Goal: Task Accomplishment & Management: Use online tool/utility

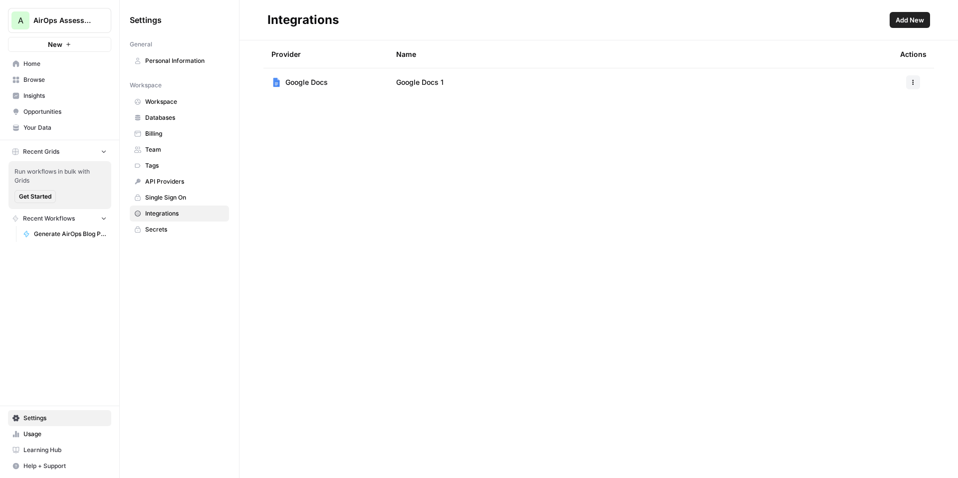
click at [52, 68] on span "Home" at bounding box center [64, 63] width 83 height 9
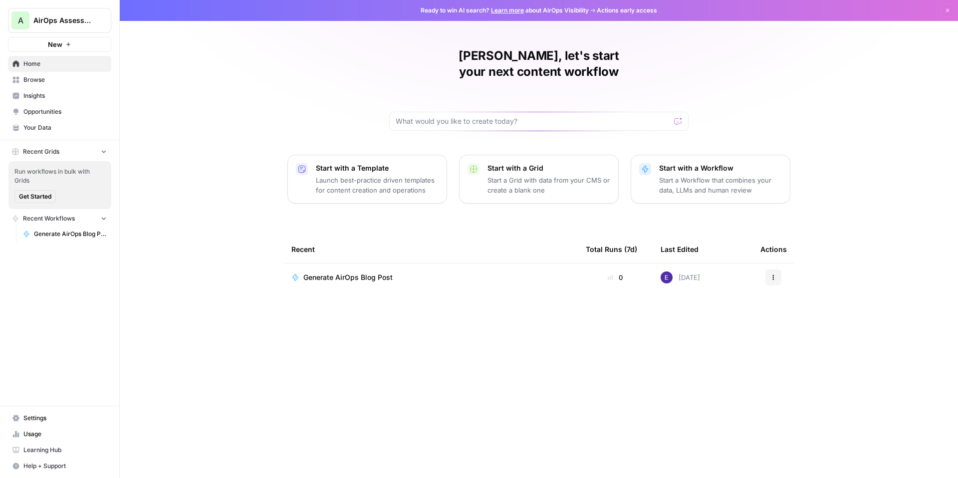
click at [61, 230] on span "Generate AirOps Blog Post" at bounding box center [70, 234] width 73 height 9
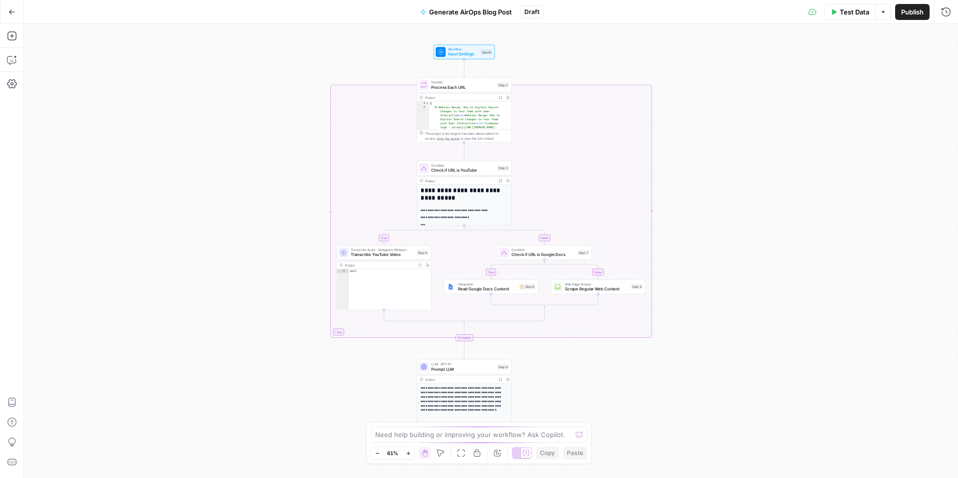
click at [888, 12] on button "Options" at bounding box center [883, 12] width 16 height 16
click at [850, 32] on span "Run Test" at bounding box center [855, 35] width 44 height 10
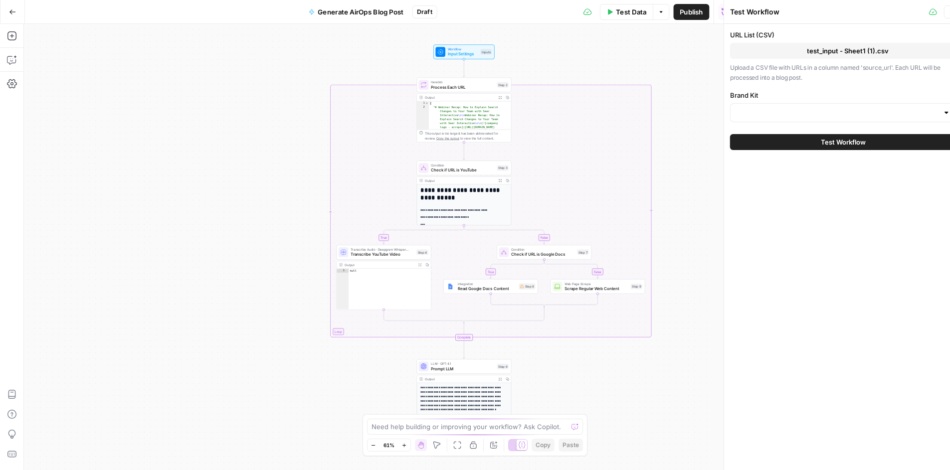
type input "AirOps"
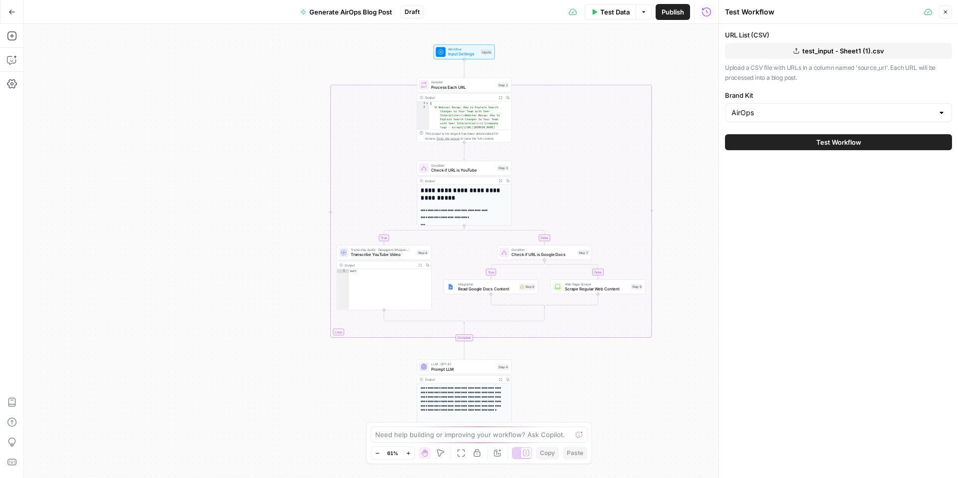
click at [814, 50] on span "test_input - Sheet1 (1).csv" at bounding box center [843, 51] width 82 height 10
click at [798, 143] on button "Test Workflow" at bounding box center [838, 142] width 227 height 16
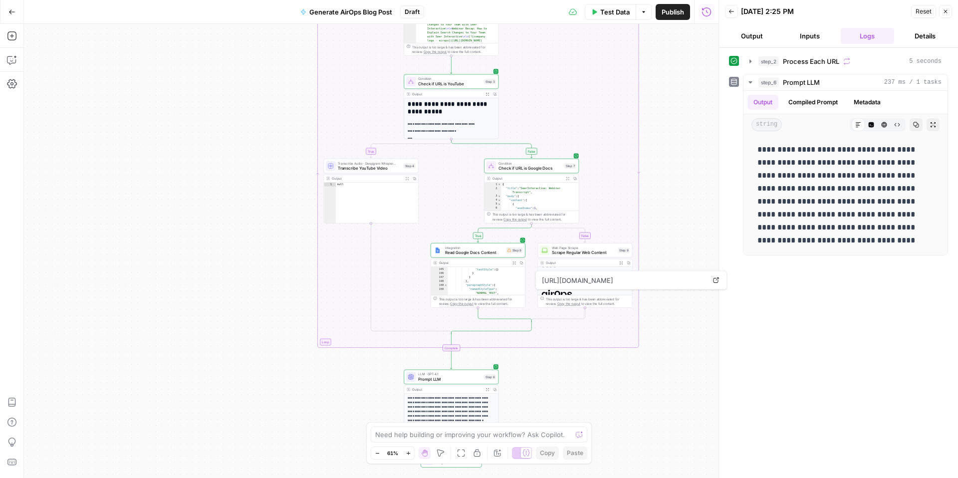
scroll to position [928, 0]
click at [668, 313] on div "true false true false Workflow Input Settings Inputs Loop Iteration Process Eac…" at bounding box center [371, 251] width 695 height 454
click at [447, 405] on p "**********" at bounding box center [451, 409] width 87 height 27
click at [455, 374] on span "LLM · GPT-4.1" at bounding box center [449, 374] width 63 height 5
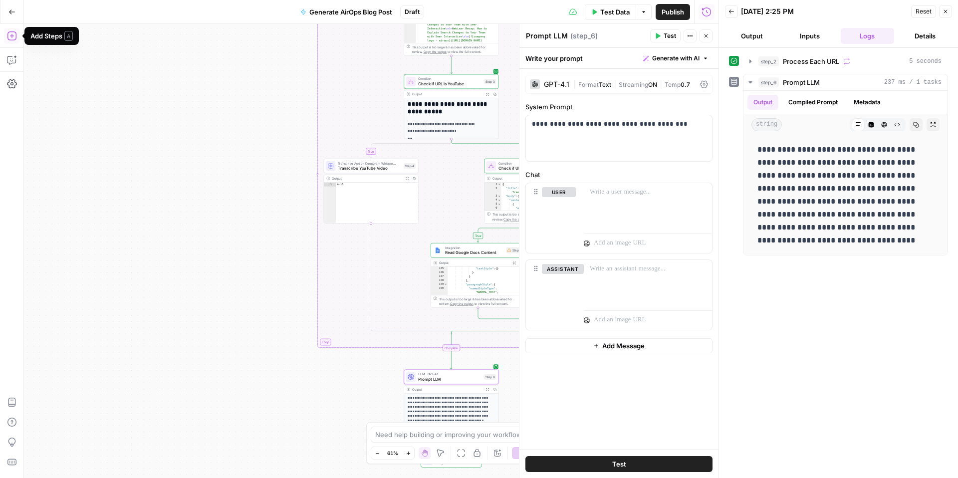
click at [13, 38] on icon "button" at bounding box center [12, 36] width 10 height 10
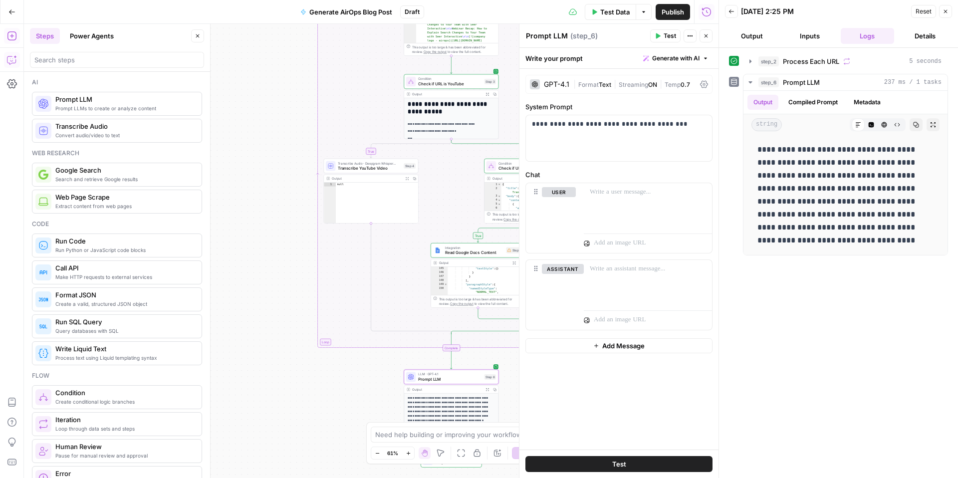
click at [8, 64] on icon "button" at bounding box center [12, 60] width 10 height 10
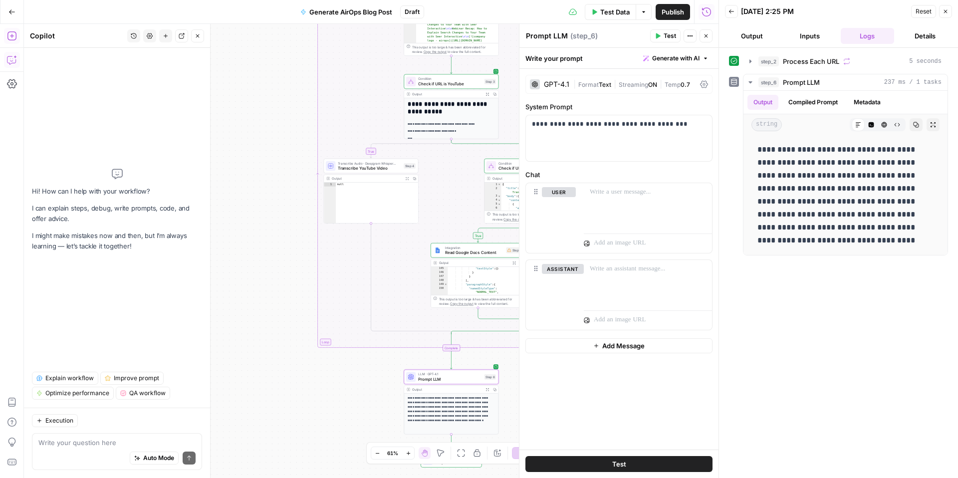
click at [87, 441] on textarea at bounding box center [116, 443] width 157 height 10
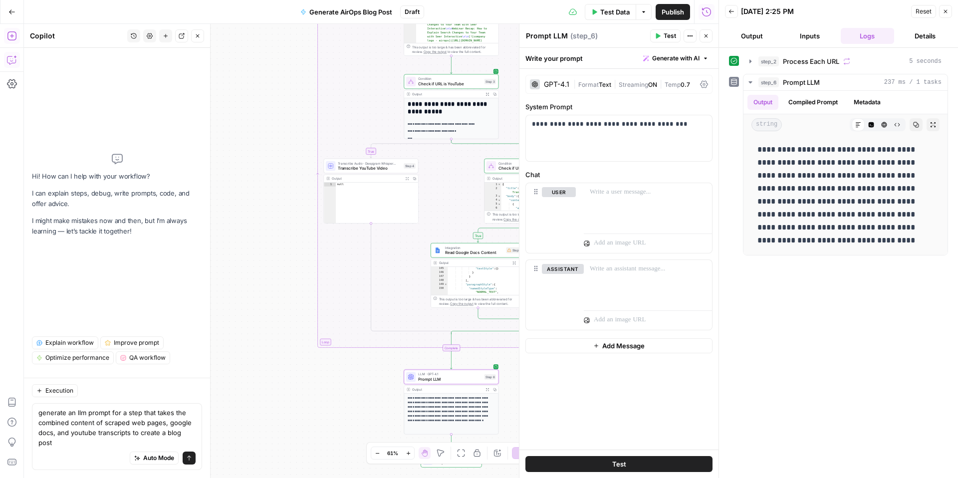
scroll to position [0, 0]
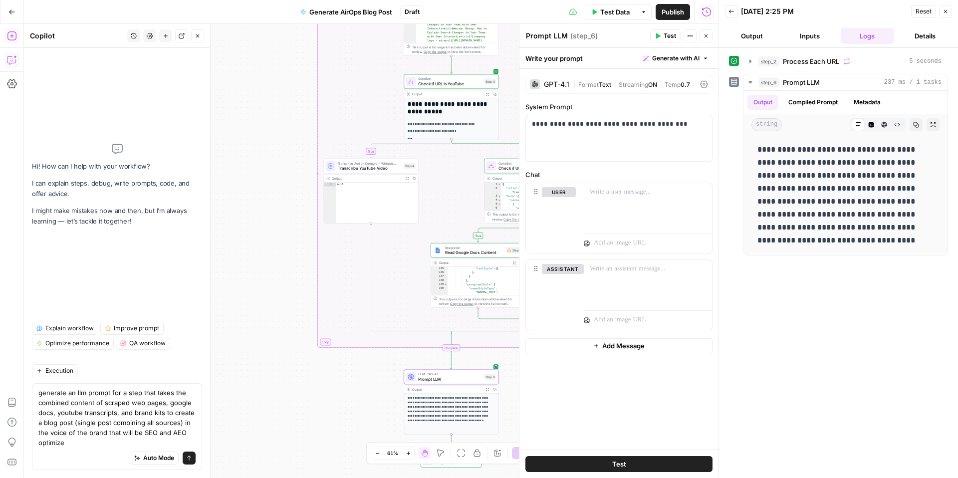
type textarea "generate an llm prompt for a step that takes the combined content of scraped we…"
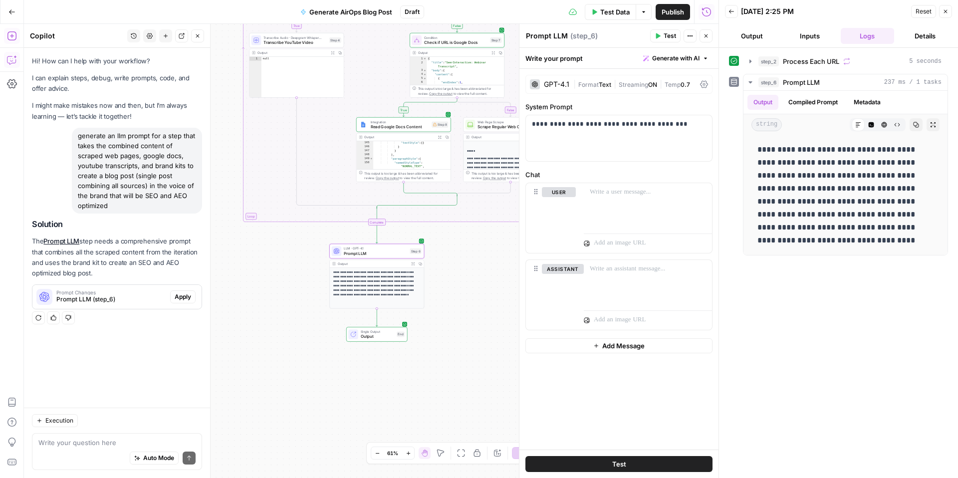
click at [192, 295] on button "Apply" at bounding box center [182, 296] width 25 height 13
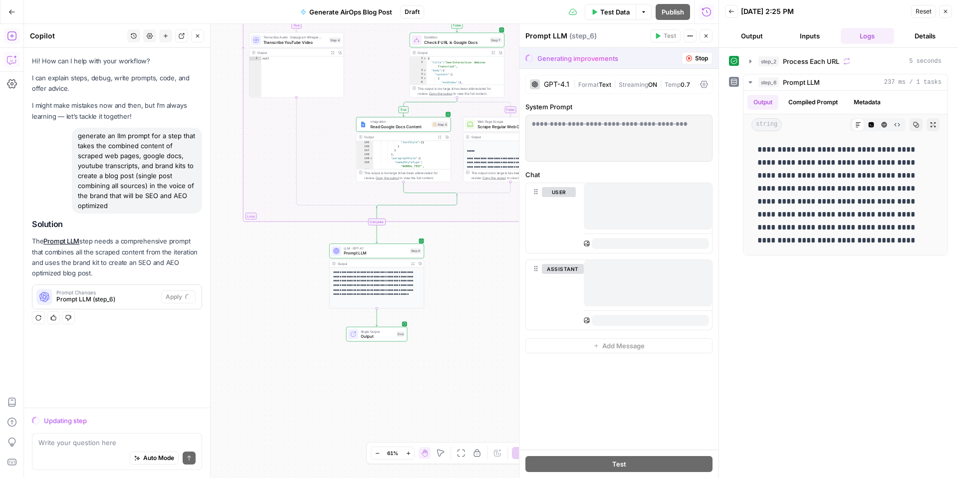
click at [943, 15] on button "Close" at bounding box center [945, 11] width 13 height 13
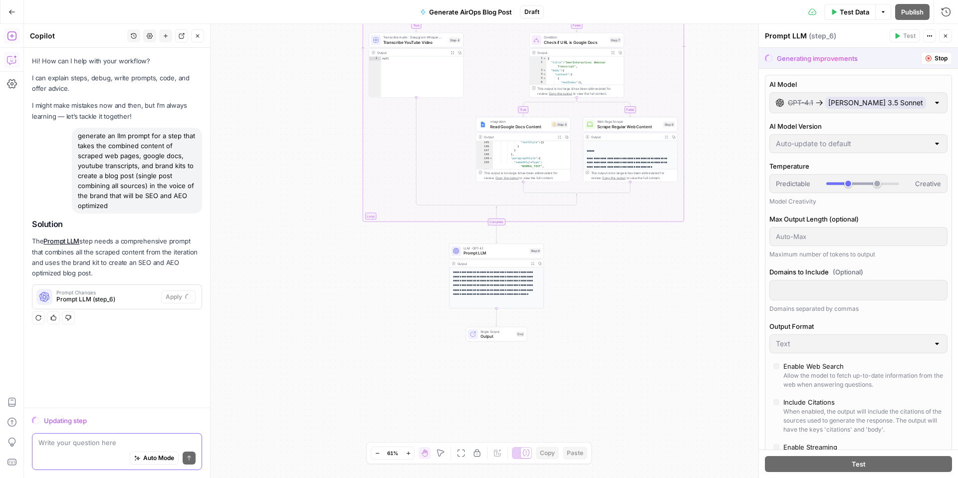
click at [131, 439] on textarea at bounding box center [116, 443] width 157 height 10
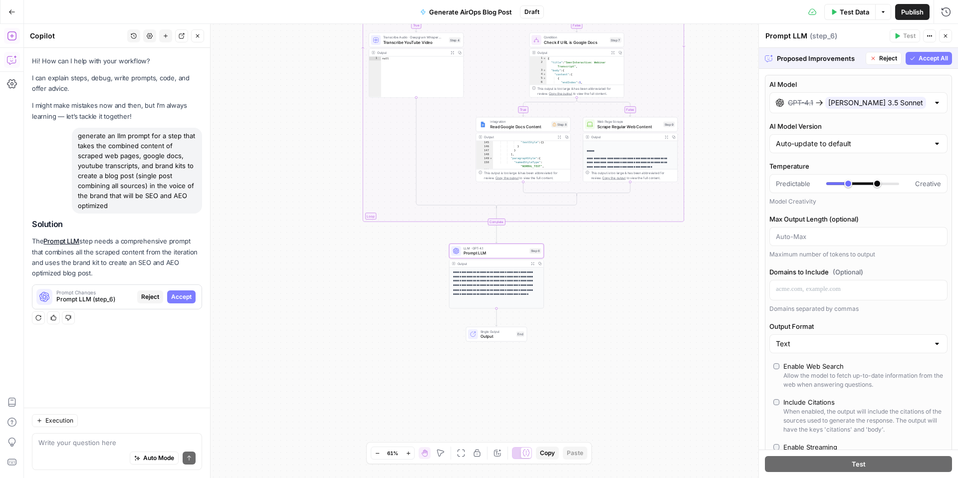
click at [187, 294] on span "Accept" at bounding box center [181, 296] width 20 height 9
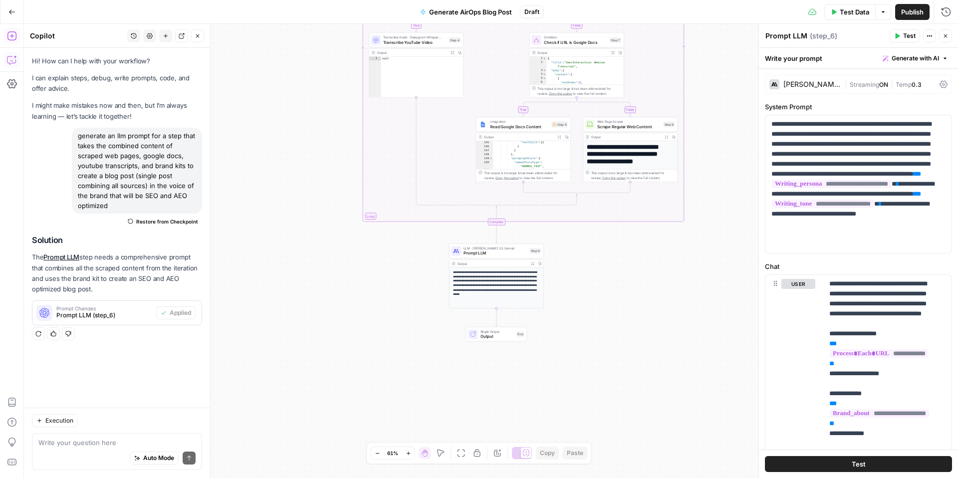
click at [847, 10] on span "Test Data" at bounding box center [854, 12] width 29 height 10
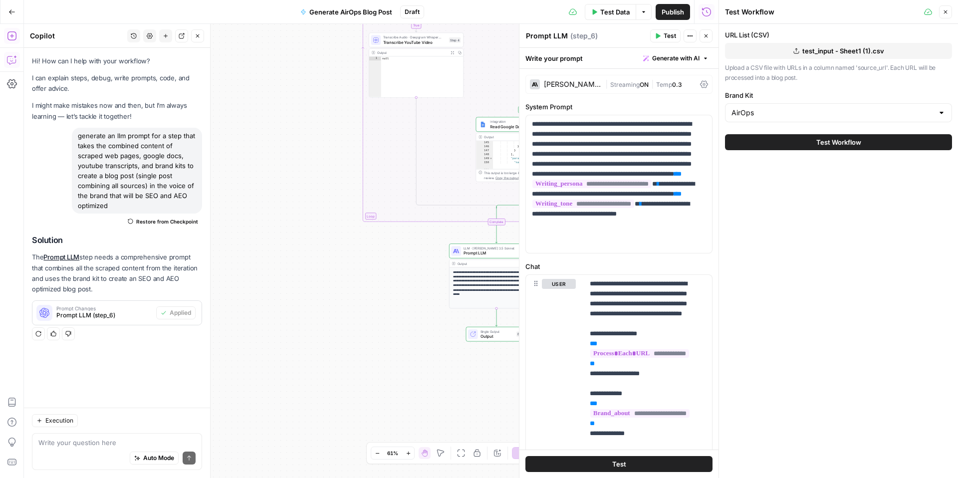
click at [843, 144] on span "Test Workflow" at bounding box center [838, 142] width 45 height 10
click at [707, 35] on icon "button" at bounding box center [706, 36] width 6 height 6
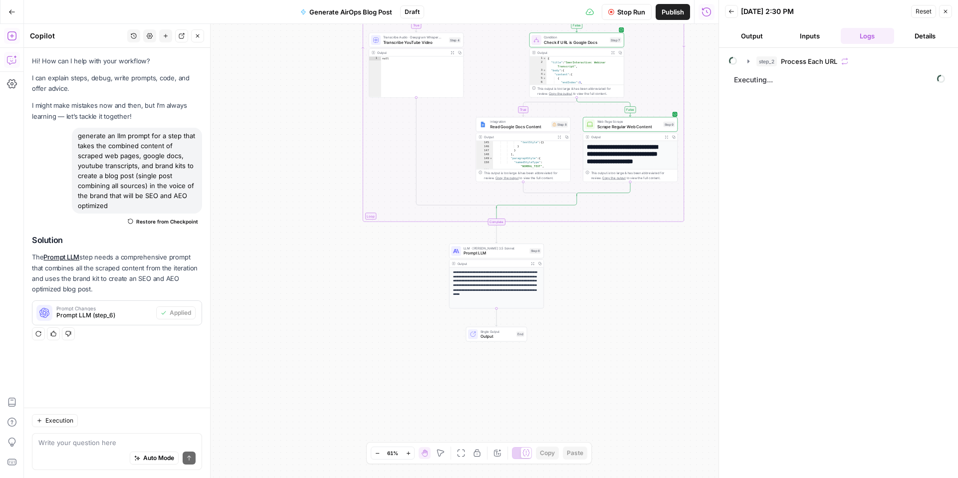
click at [411, 452] on icon "button" at bounding box center [408, 453] width 5 height 5
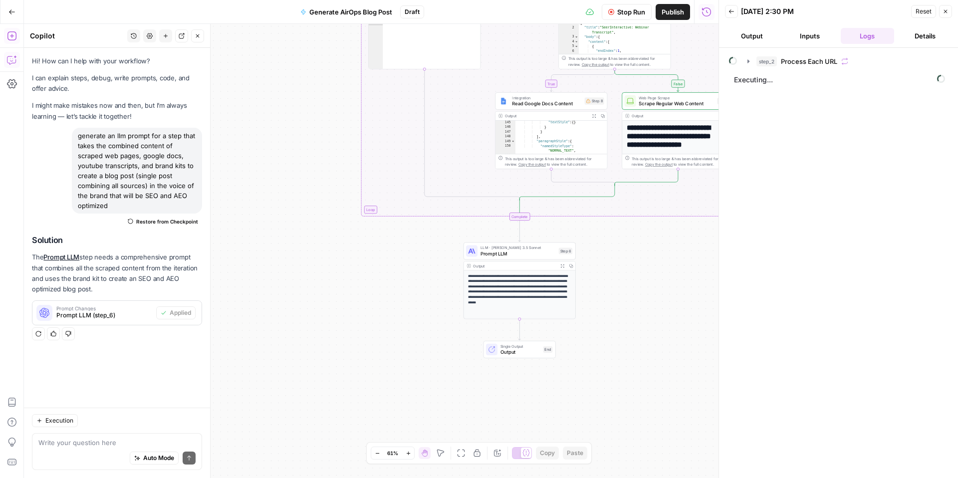
click at [411, 452] on icon "button" at bounding box center [408, 453] width 5 height 5
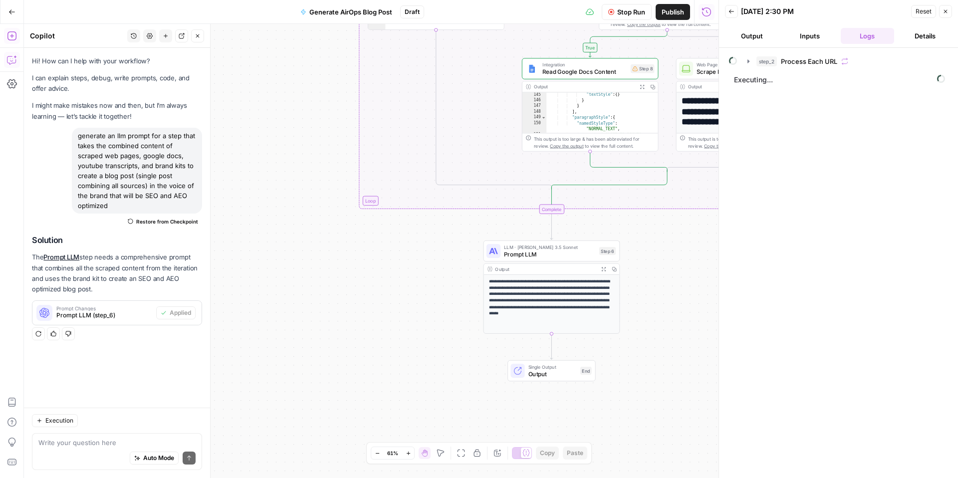
click at [411, 452] on icon "button" at bounding box center [408, 453] width 5 height 5
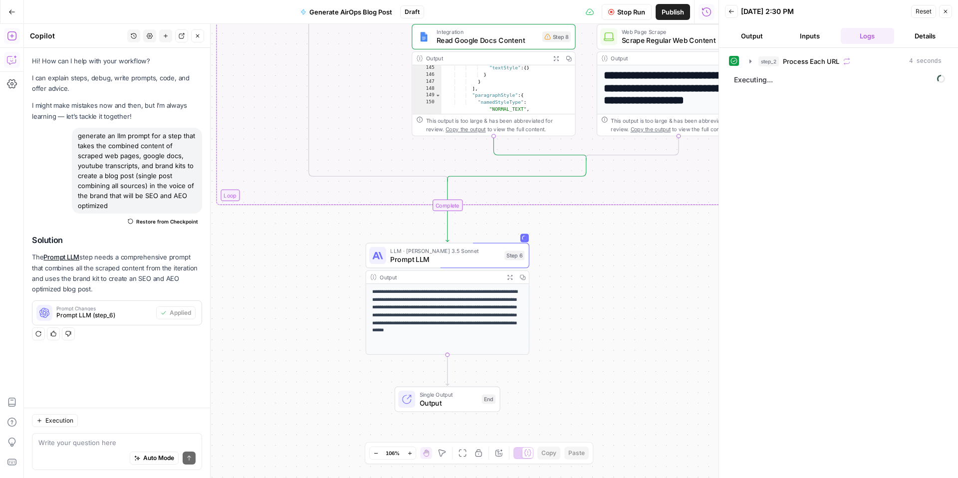
drag, startPoint x: 467, startPoint y: 314, endPoint x: 329, endPoint y: 318, distance: 137.8
click at [328, 319] on div "true false true false Workflow Input Settings Inputs Loop Iteration Process Eac…" at bounding box center [371, 251] width 695 height 454
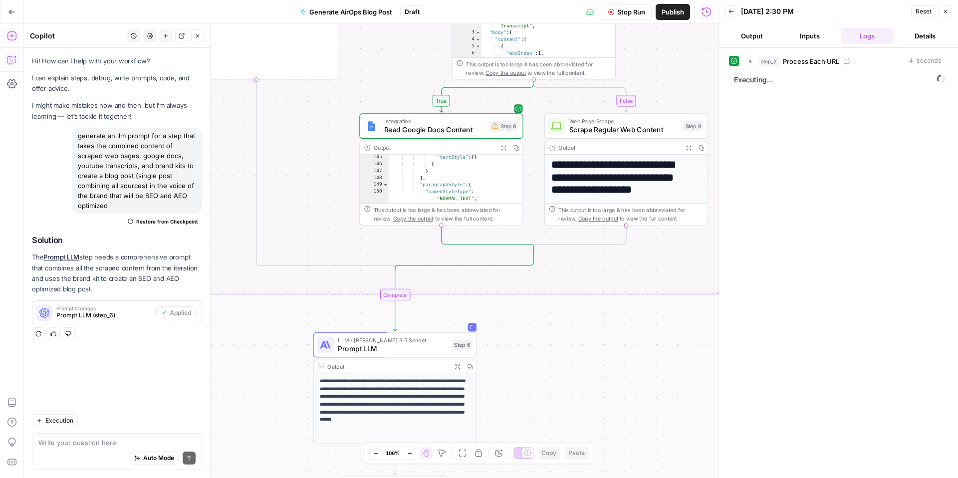
drag, startPoint x: 608, startPoint y: 319, endPoint x: 551, endPoint y: 387, distance: 88.2
click at [551, 387] on div "true false true false Workflow Input Settings Inputs Loop Iteration Process Eac…" at bounding box center [371, 251] width 695 height 454
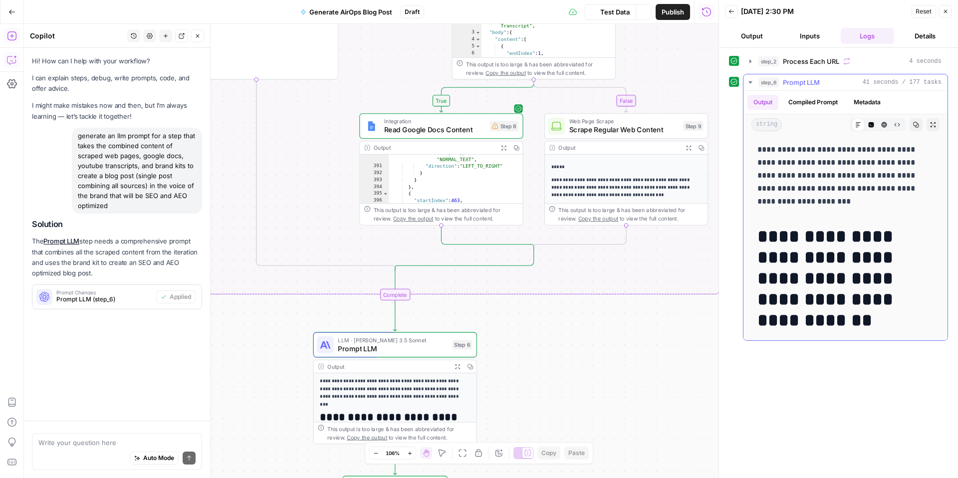
scroll to position [463, 0]
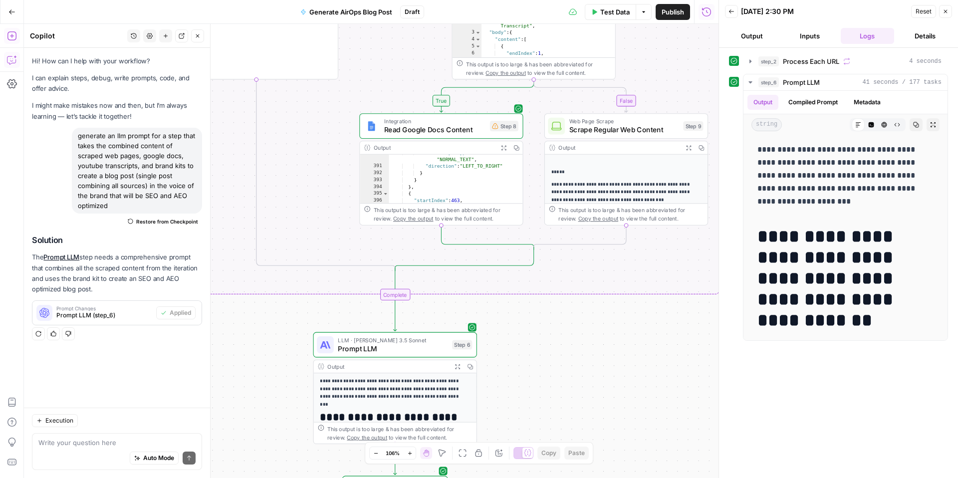
click at [395, 392] on p "**********" at bounding box center [391, 389] width 143 height 23
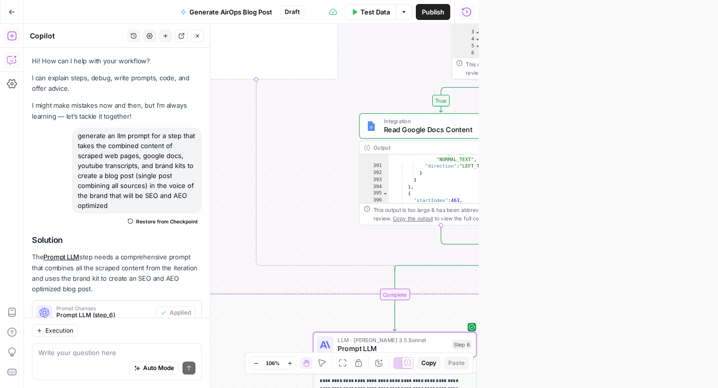
scroll to position [31, 0]
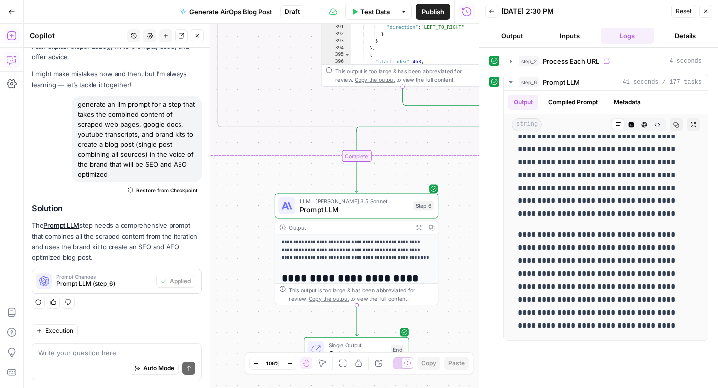
click at [127, 331] on div "Execution" at bounding box center [117, 330] width 170 height 13
click at [86, 348] on textarea at bounding box center [116, 353] width 157 height 10
paste textarea "https://www.airops.com/blog/aeo-winning-strategy"
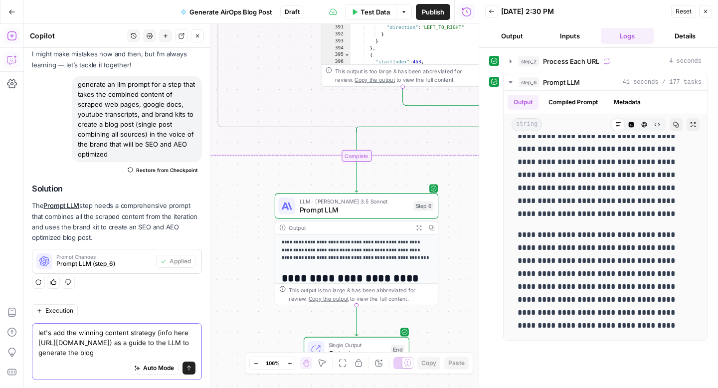
scroll to position [61, 0]
type textarea "let's add the winning content strategy (info here https://www.airops.com/blog/a…"
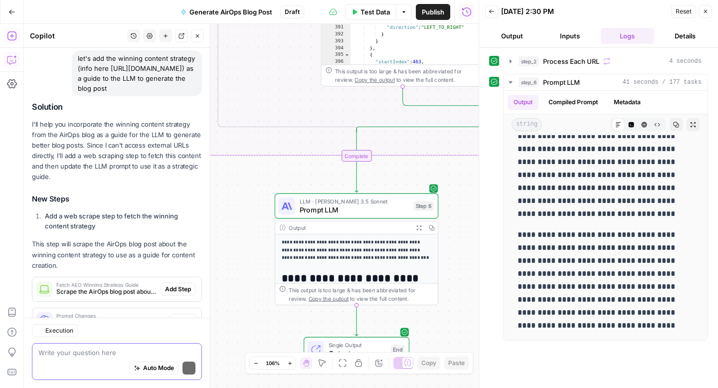
scroll to position [330, 0]
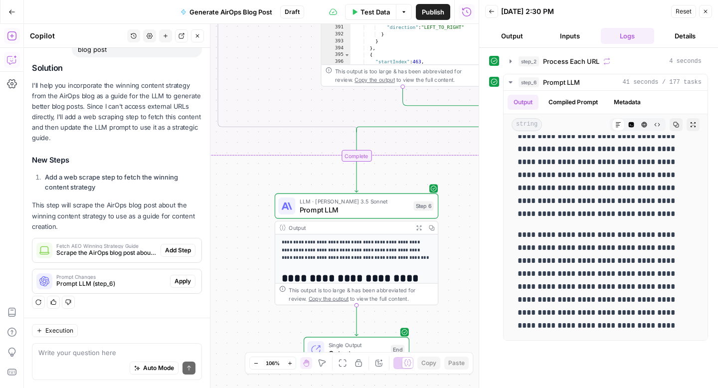
click at [247, 303] on div "true false true false Workflow Input Settings Inputs Loop Iteration Process Eac…" at bounding box center [251, 206] width 455 height 364
click at [175, 251] on span "Add Step" at bounding box center [178, 250] width 26 height 9
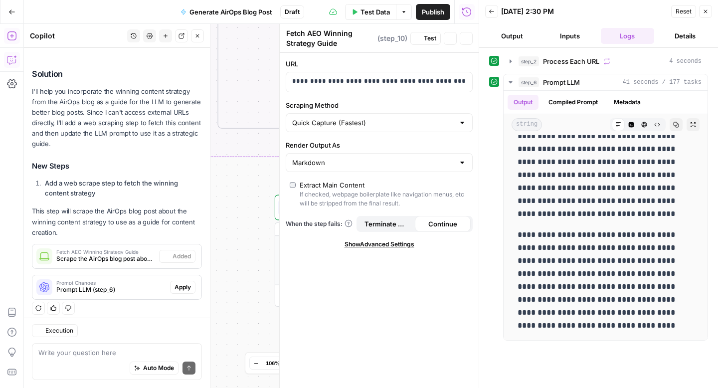
scroll to position [346, 0]
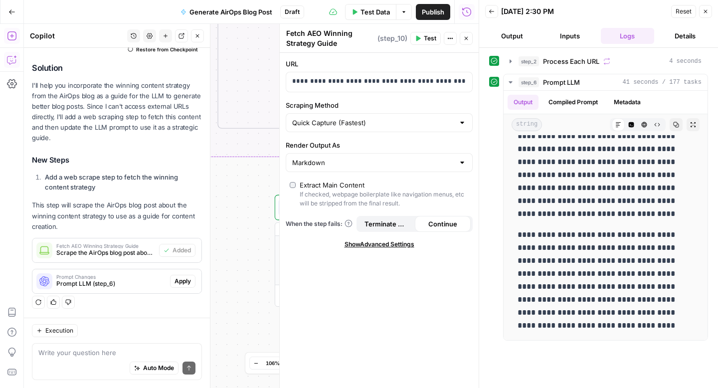
click at [704, 13] on icon "button" at bounding box center [706, 11] width 6 height 6
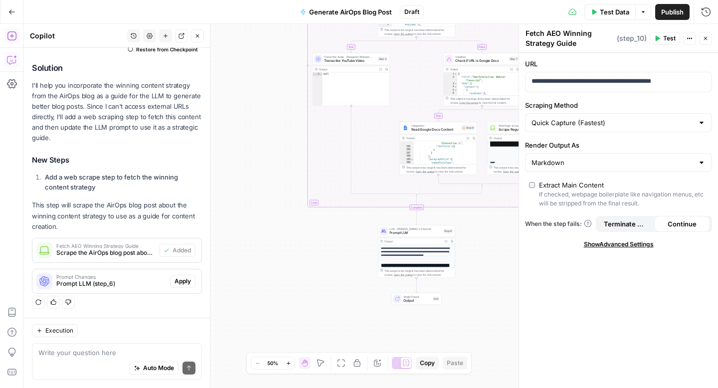
scroll to position [2503, 0]
drag, startPoint x: 268, startPoint y: 112, endPoint x: 230, endPoint y: 251, distance: 144.5
click at [230, 251] on div "true false true false Workflow Input Settings Inputs Web Page Scrape Fetch AEO …" at bounding box center [371, 206] width 695 height 364
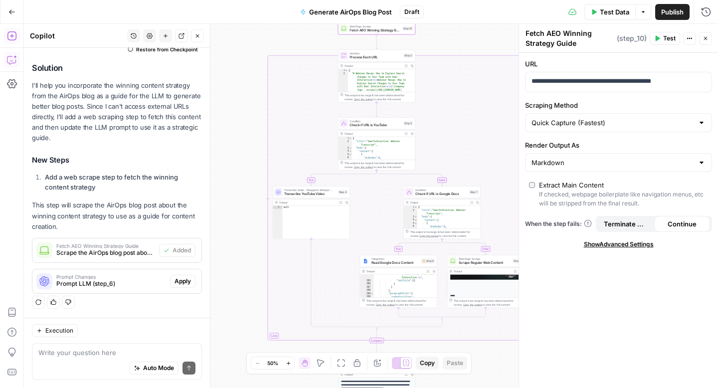
drag, startPoint x: 254, startPoint y: 212, endPoint x: 256, endPoint y: 197, distance: 14.7
click at [256, 197] on div "true false true false Workflow Input Settings Inputs Web Page Scrape Fetch AEO …" at bounding box center [371, 206] width 695 height 364
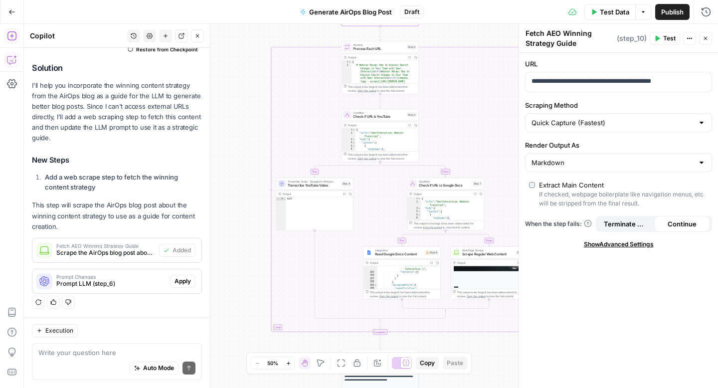
drag, startPoint x: 707, startPoint y: 41, endPoint x: 686, endPoint y: 53, distance: 24.8
click at [707, 41] on icon "button" at bounding box center [706, 38] width 6 height 6
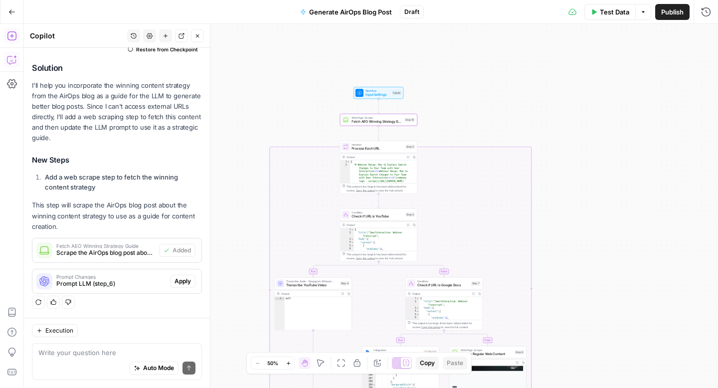
drag, startPoint x: 586, startPoint y: 128, endPoint x: 582, endPoint y: 227, distance: 99.4
click at [582, 228] on div "true false true false Workflow Input Settings Inputs Web Page Scrape Fetch AEO …" at bounding box center [371, 206] width 695 height 364
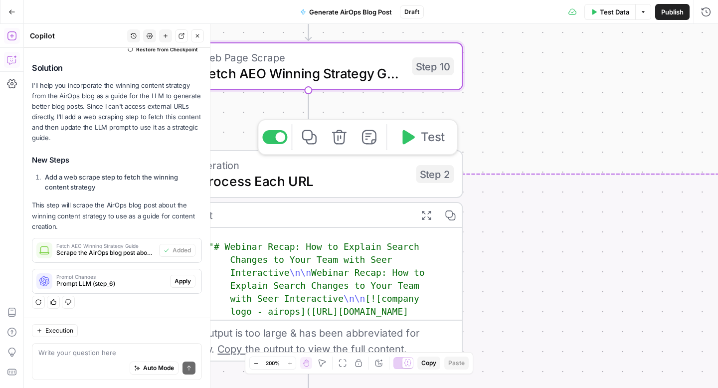
click at [376, 81] on span "Fetch AEO Winning Strategy Guide" at bounding box center [303, 73] width 204 height 20
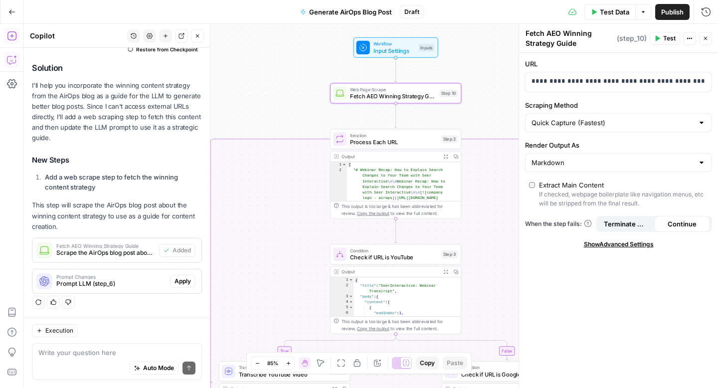
click at [181, 282] on span "Apply" at bounding box center [183, 281] width 16 height 9
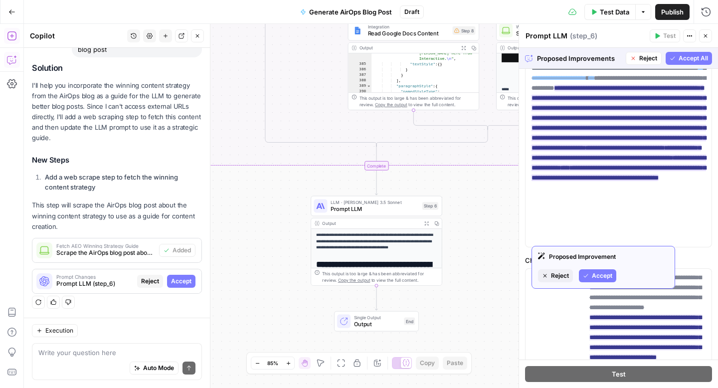
scroll to position [120, 0]
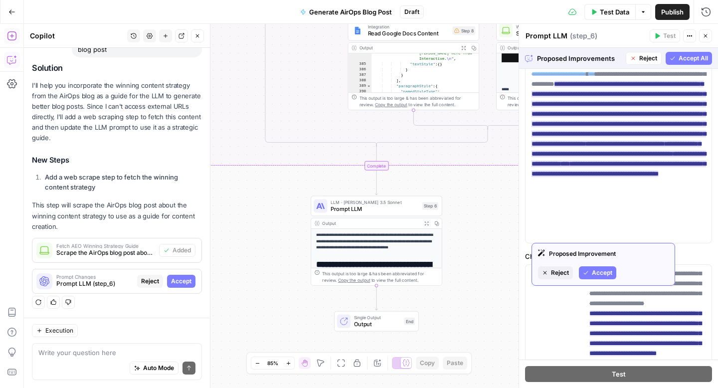
click at [597, 274] on span "Accept" at bounding box center [602, 272] width 20 height 9
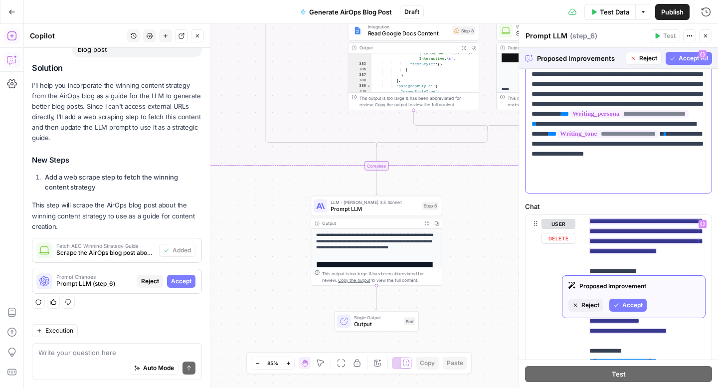
scroll to position [57, 0]
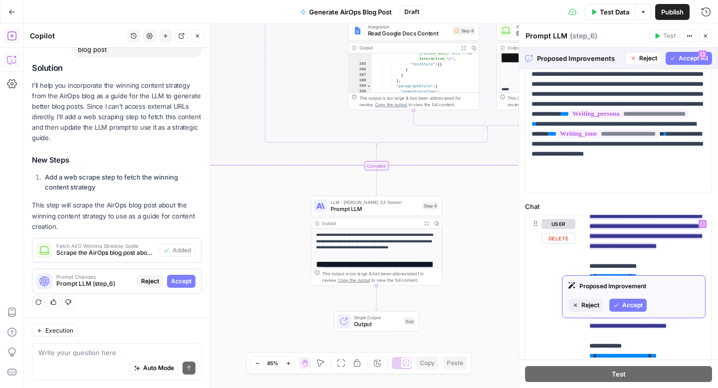
click at [630, 306] on span "Accept" at bounding box center [633, 305] width 20 height 9
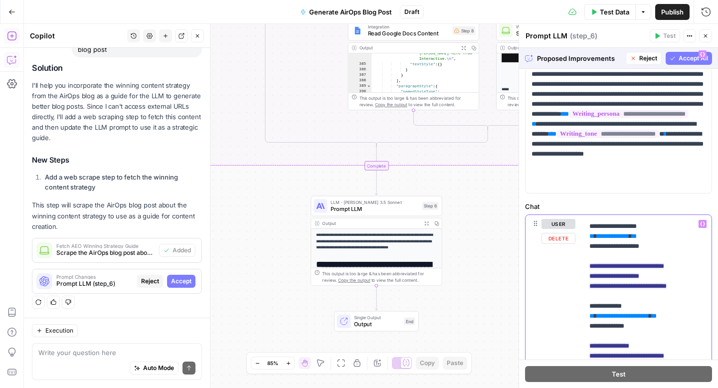
scroll to position [0, 0]
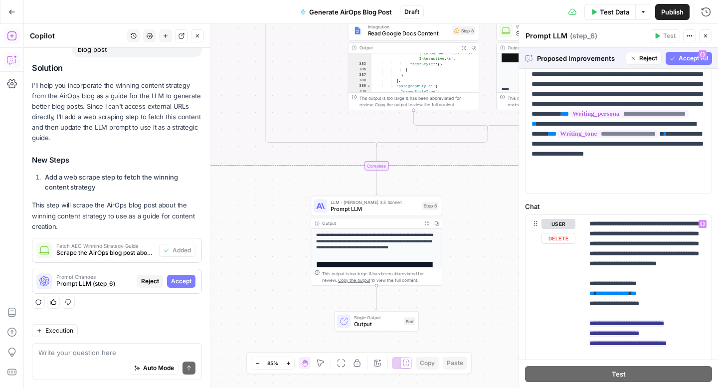
click at [183, 287] on button "Accept" at bounding box center [181, 281] width 28 height 13
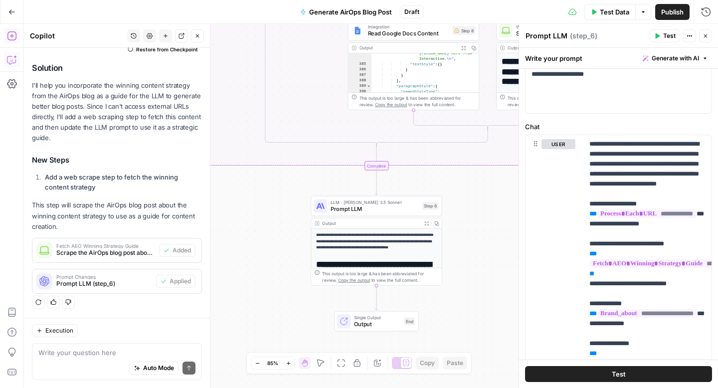
drag, startPoint x: 706, startPoint y: 39, endPoint x: 559, endPoint y: 70, distance: 150.5
click at [706, 38] on button "Close" at bounding box center [706, 35] width 13 height 13
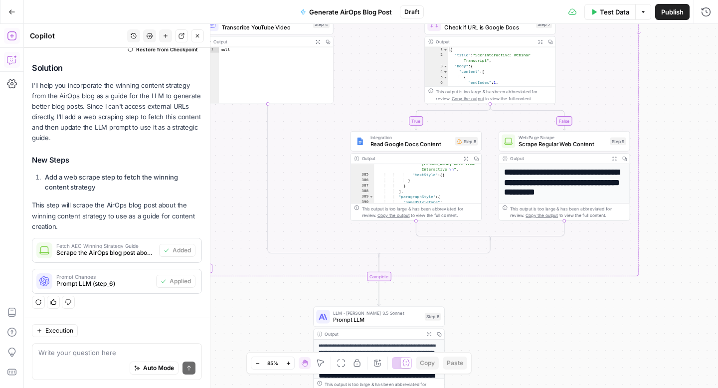
click at [644, 10] on icon "button" at bounding box center [644, 12] width 6 height 6
click at [613, 16] on button "Test Data" at bounding box center [610, 12] width 51 height 16
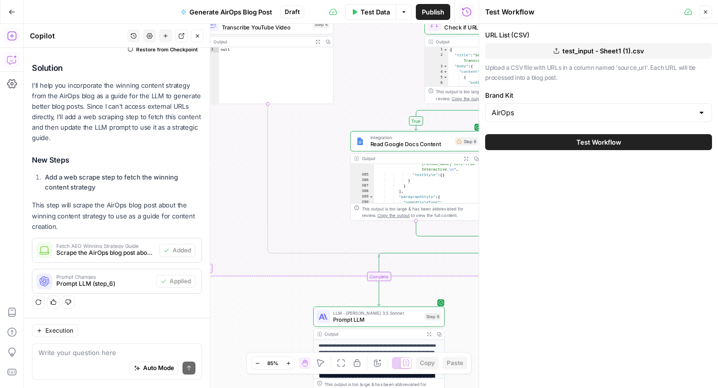
click at [571, 140] on button "Test Workflow" at bounding box center [598, 142] width 227 height 16
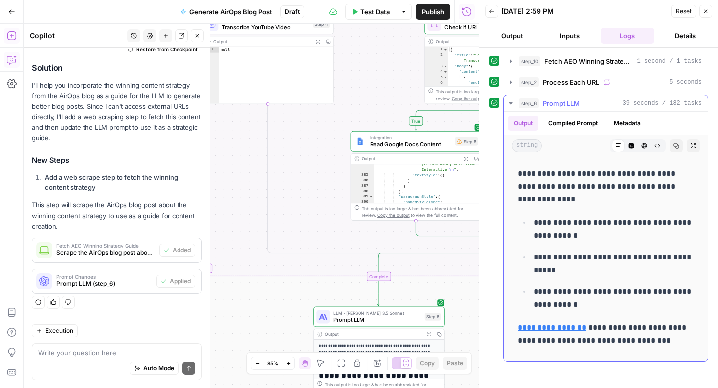
scroll to position [2377, 0]
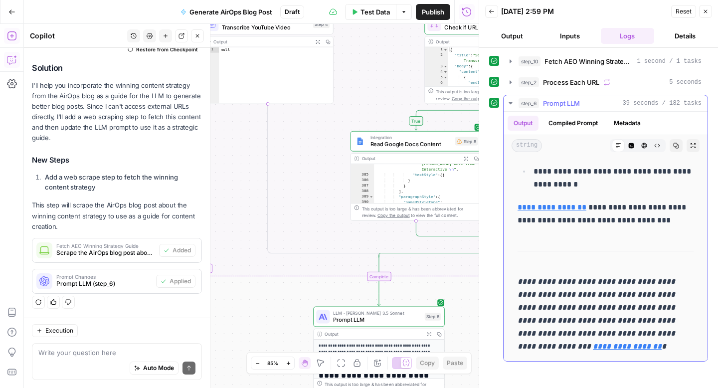
drag, startPoint x: 616, startPoint y: 351, endPoint x: 516, endPoint y: 285, distance: 119.6
click at [542, 294] on em "**********" at bounding box center [598, 314] width 160 height 72
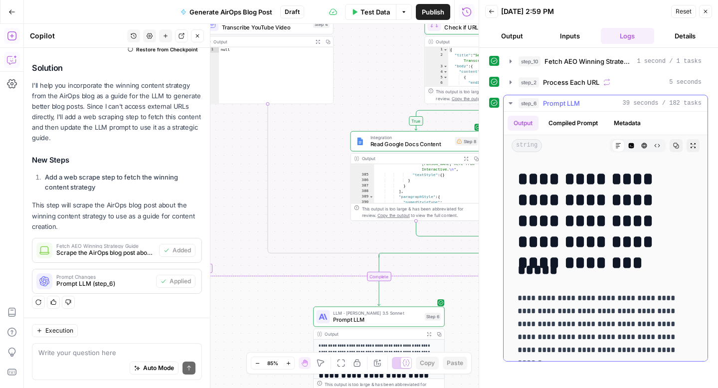
scroll to position [0, 0]
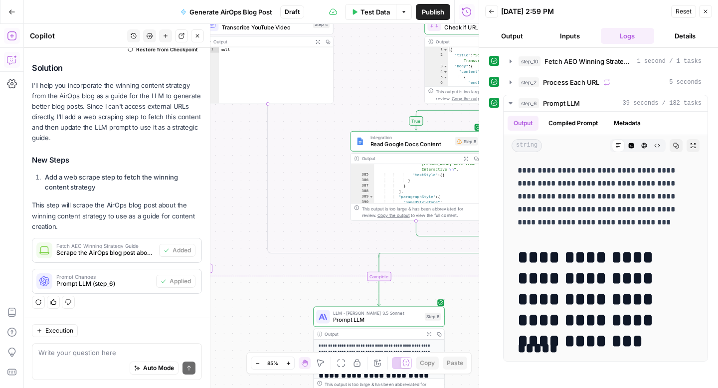
click at [489, 143] on div "**********" at bounding box center [598, 228] width 219 height 267
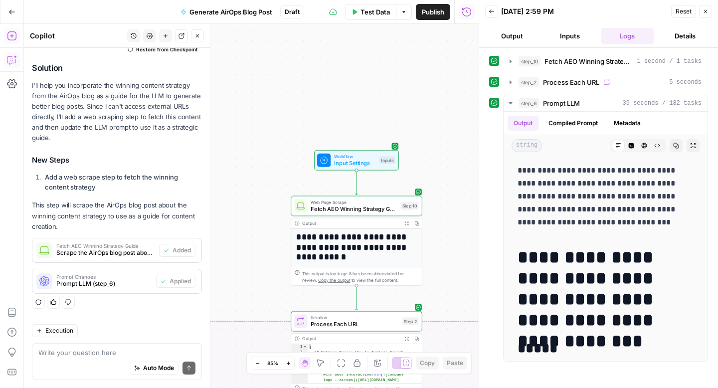
click at [63, 358] on div "Auto Mode Send" at bounding box center [116, 369] width 157 height 22
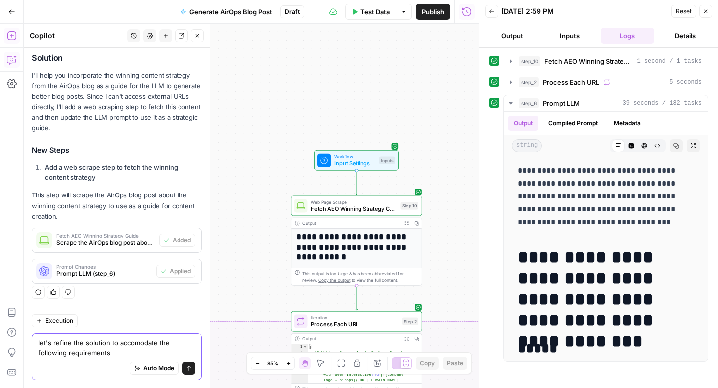
click at [134, 353] on textarea "let's refine the solution to accomodate the following requirements" at bounding box center [116, 348] width 157 height 20
paste textarea "■ Include SEO steps: e.g., short keyword research, meta descriptions, headings,…"
type textarea "let's refine the solution to accomodate the following requirements ■ Include SE…"
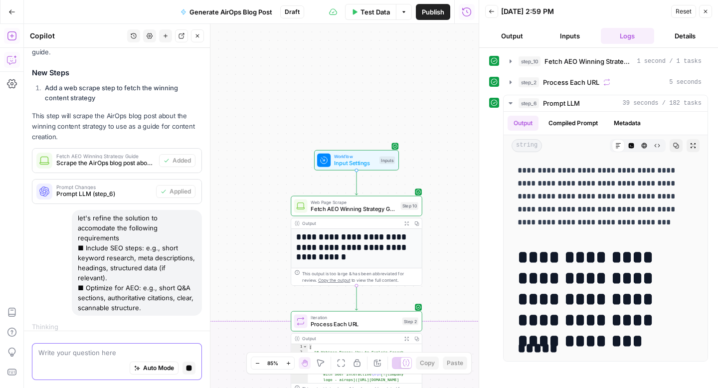
scroll to position [389, 0]
click at [709, 15] on button "Close" at bounding box center [706, 11] width 13 height 13
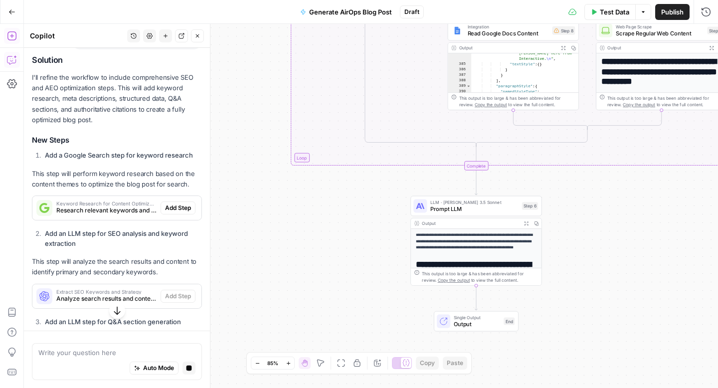
scroll to position [660, 0]
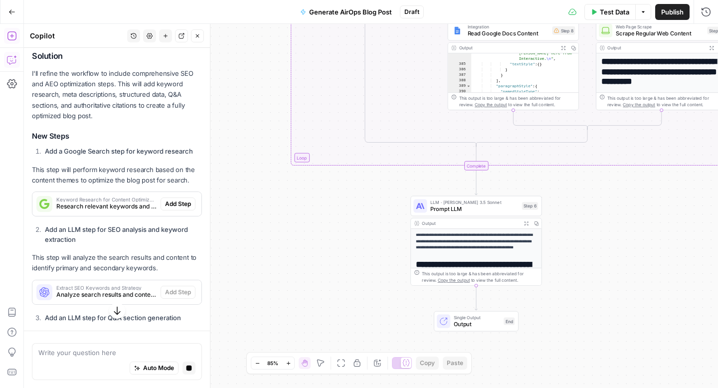
drag, startPoint x: 41, startPoint y: 139, endPoint x: 189, endPoint y: 172, distance: 150.7
click at [189, 172] on p "This step will perform keyword research based on the content themes to optimize…" at bounding box center [117, 175] width 170 height 21
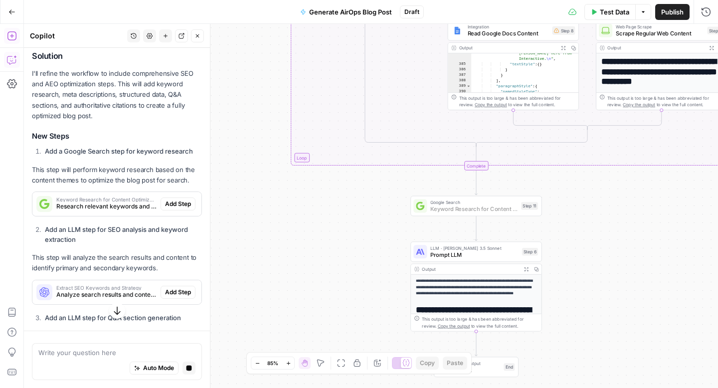
click at [180, 200] on span "Add Step" at bounding box center [178, 204] width 26 height 9
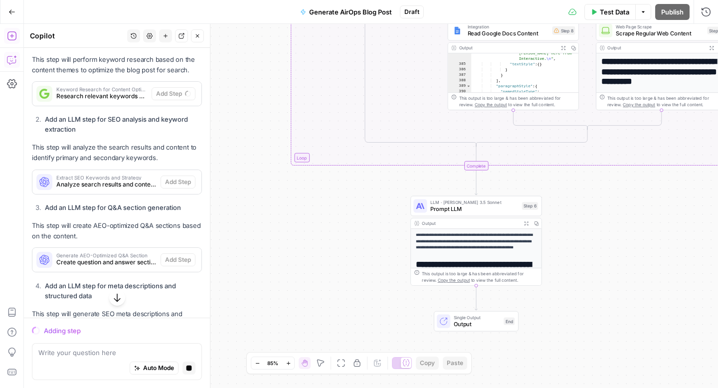
scroll to position [767, 0]
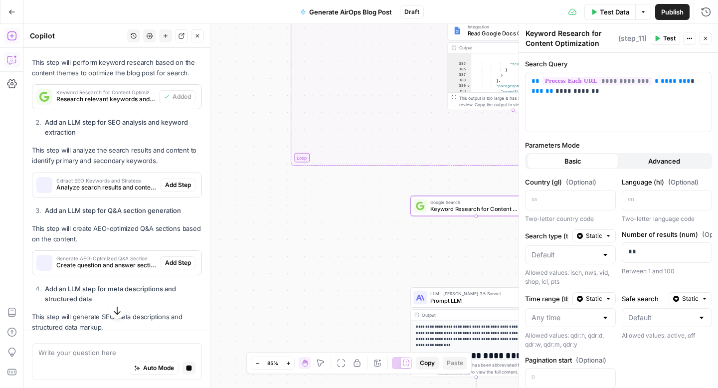
click at [179, 181] on span "Add Step" at bounding box center [178, 185] width 26 height 9
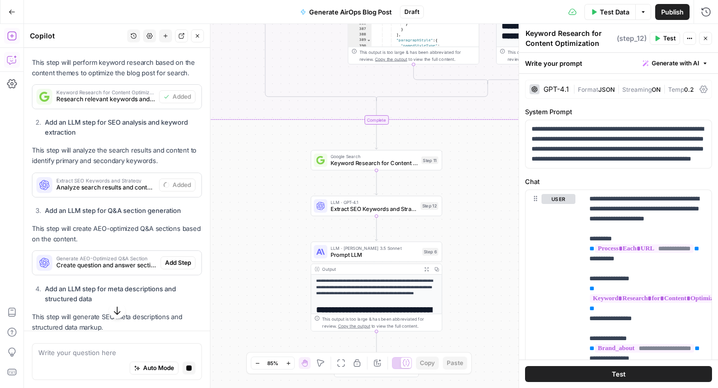
click at [708, 43] on button "Close" at bounding box center [706, 38] width 13 height 13
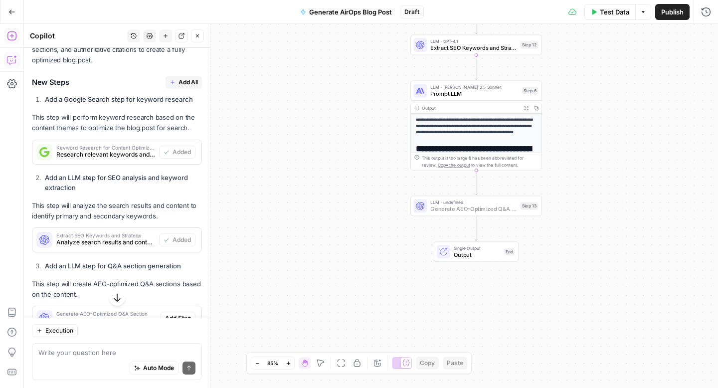
scroll to position [886, 0]
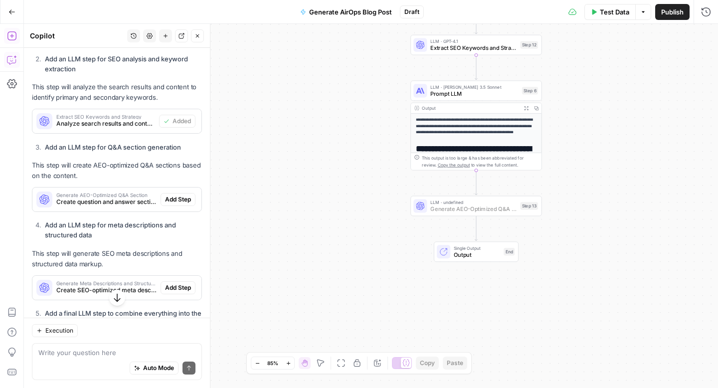
click at [175, 195] on span "Add Step" at bounding box center [178, 199] width 26 height 9
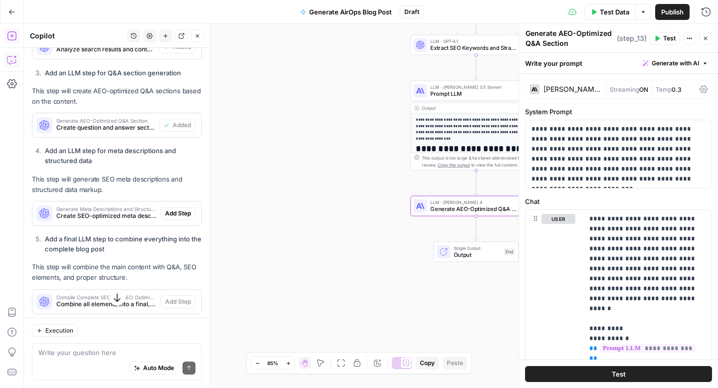
scroll to position [1001, 0]
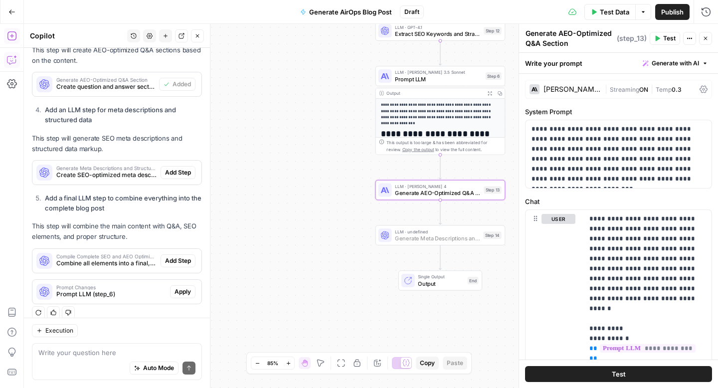
click at [172, 168] on span "Add Step" at bounding box center [178, 172] width 26 height 9
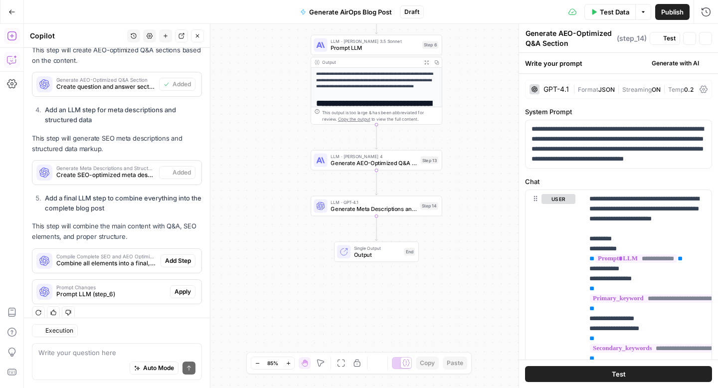
type textarea "Generate Meta Descriptions and Structured Data"
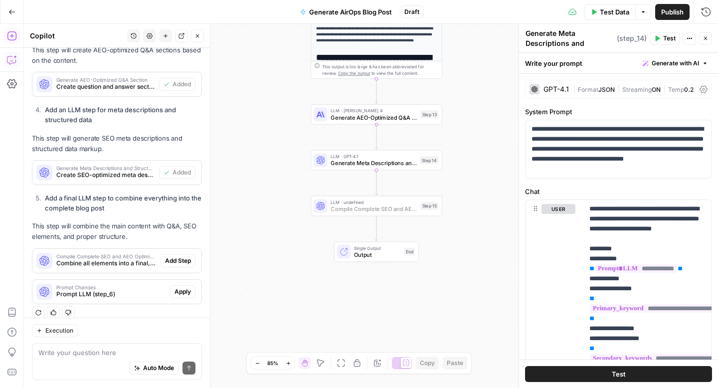
click at [173, 256] on span "Add Step" at bounding box center [178, 260] width 26 height 9
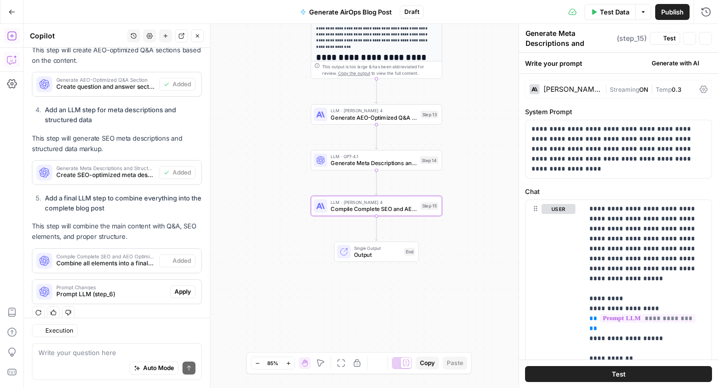
type textarea "Compile Complete SEO and AEO Optimized Blog Post"
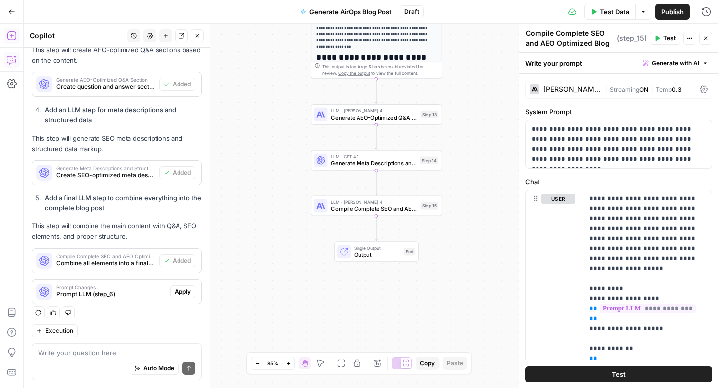
click at [183, 287] on span "Apply" at bounding box center [183, 291] width 16 height 9
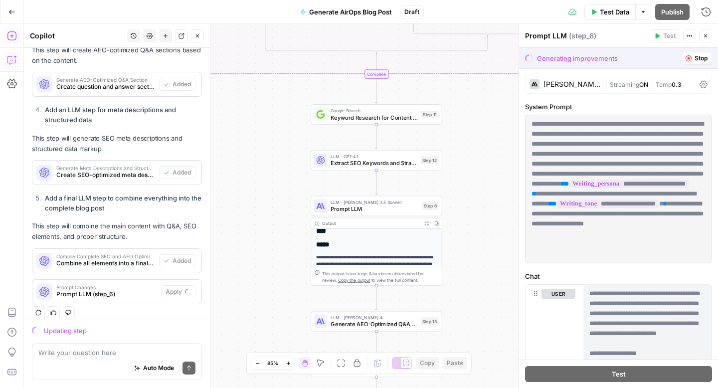
scroll to position [64, 0]
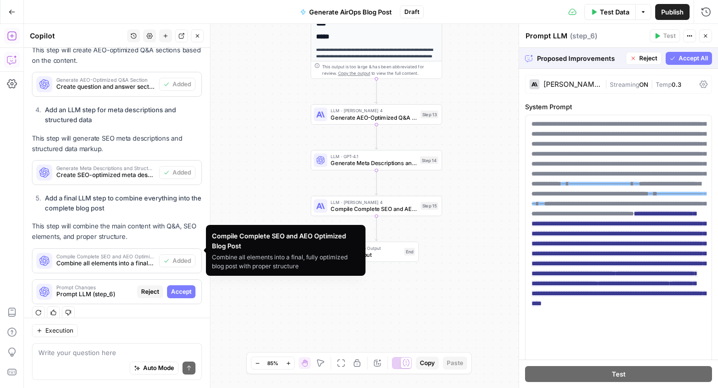
click at [187, 287] on span "Accept" at bounding box center [181, 291] width 20 height 9
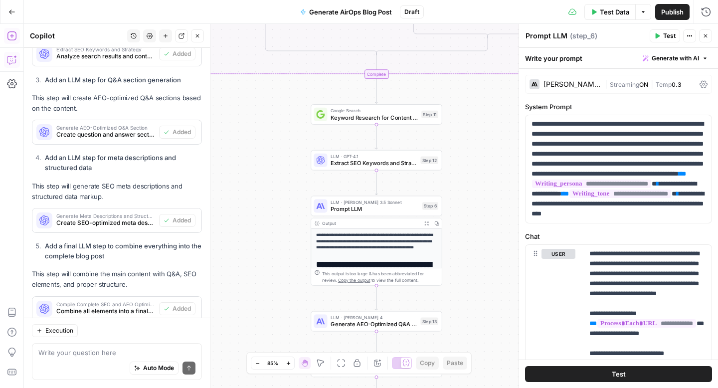
scroll to position [1001, 0]
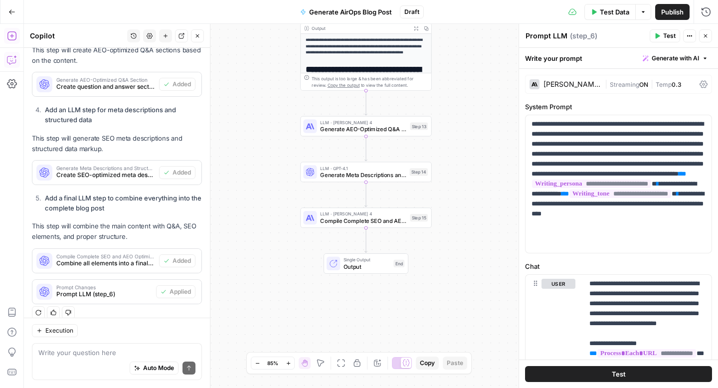
click at [98, 346] on div "Write your question here Auto Mode Send" at bounding box center [117, 361] width 170 height 37
click at [89, 349] on textarea at bounding box center [116, 353] width 157 height 10
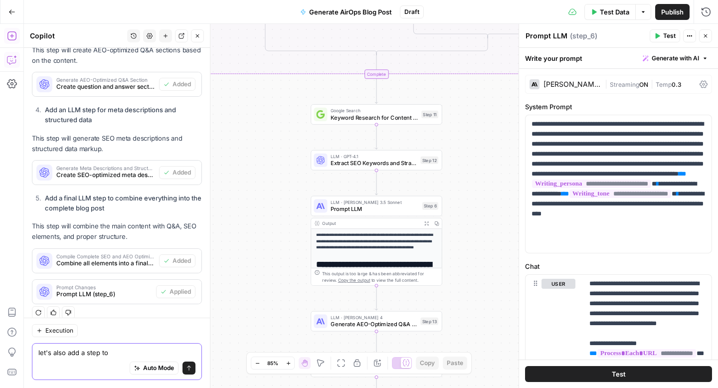
drag, startPoint x: 100, startPoint y: 355, endPoint x: 71, endPoint y: 355, distance: 29.4
click at [70, 355] on textarea "let's also add a step to" at bounding box center [116, 353] width 157 height 10
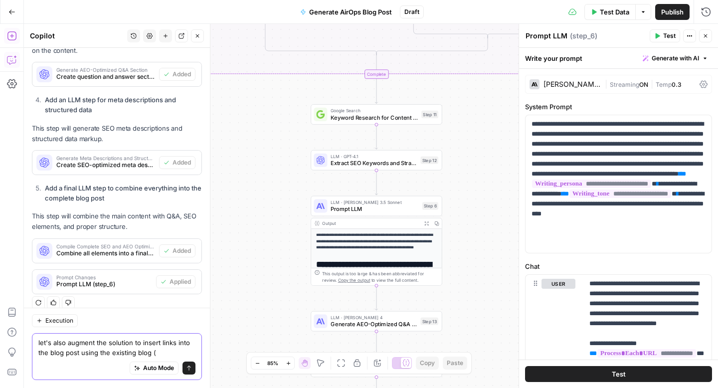
paste textarea "https://www.airops.com/blog"
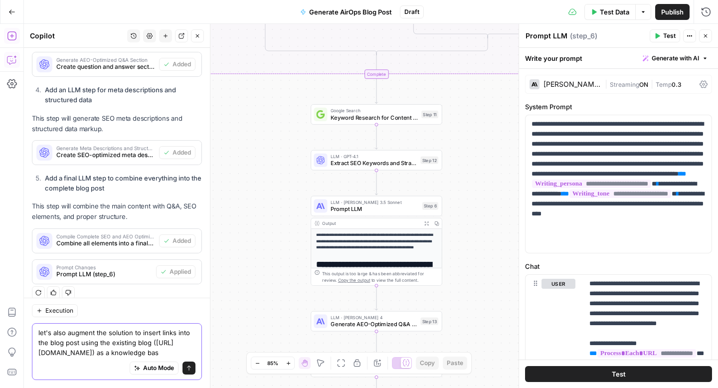
type textarea "let's also augment the solution to insert links into the blog post using the ex…"
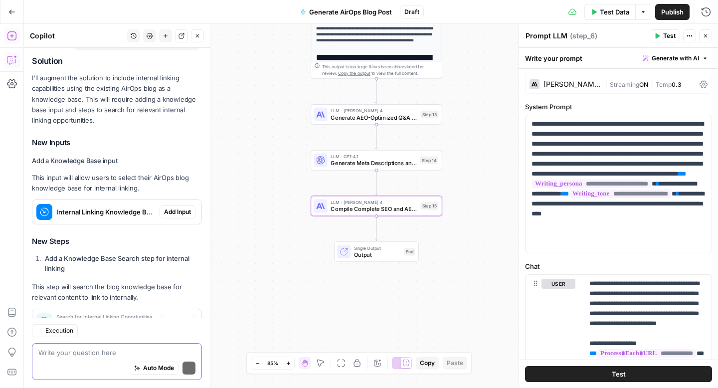
scroll to position [1409, 0]
